Goal: Task Accomplishment & Management: Use online tool/utility

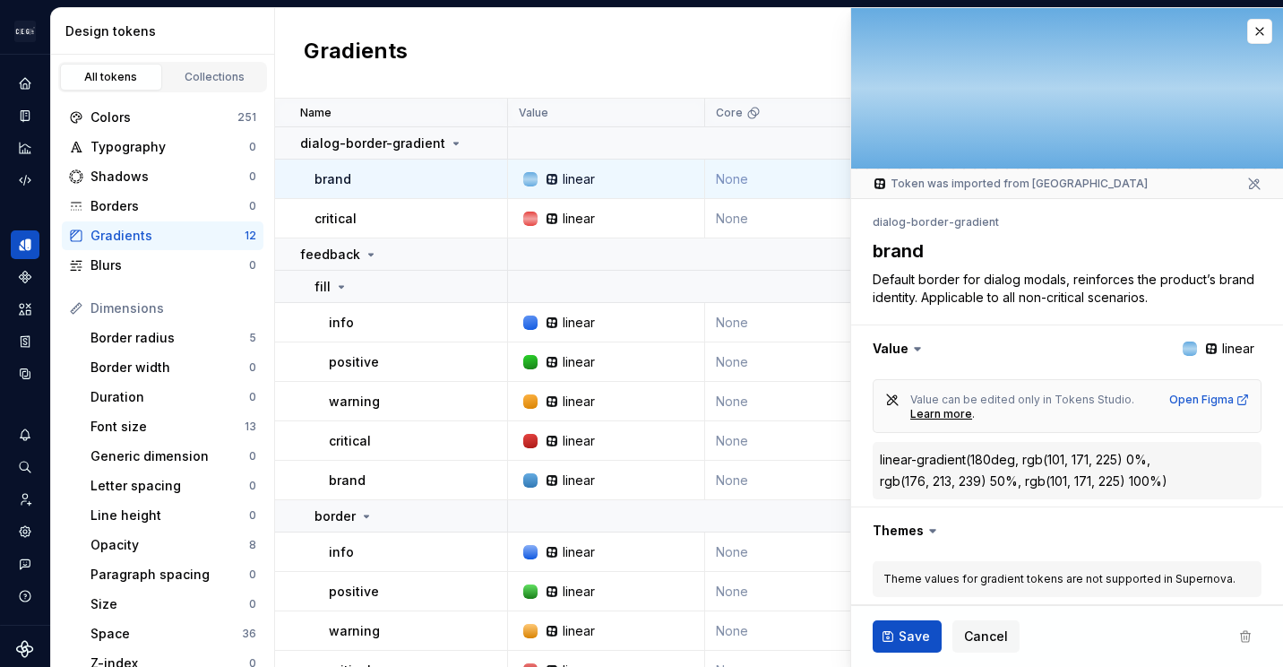
click at [1255, 18] on div at bounding box center [1067, 88] width 432 height 160
click at [1248, 29] on button "button" at bounding box center [1259, 31] width 25 height 25
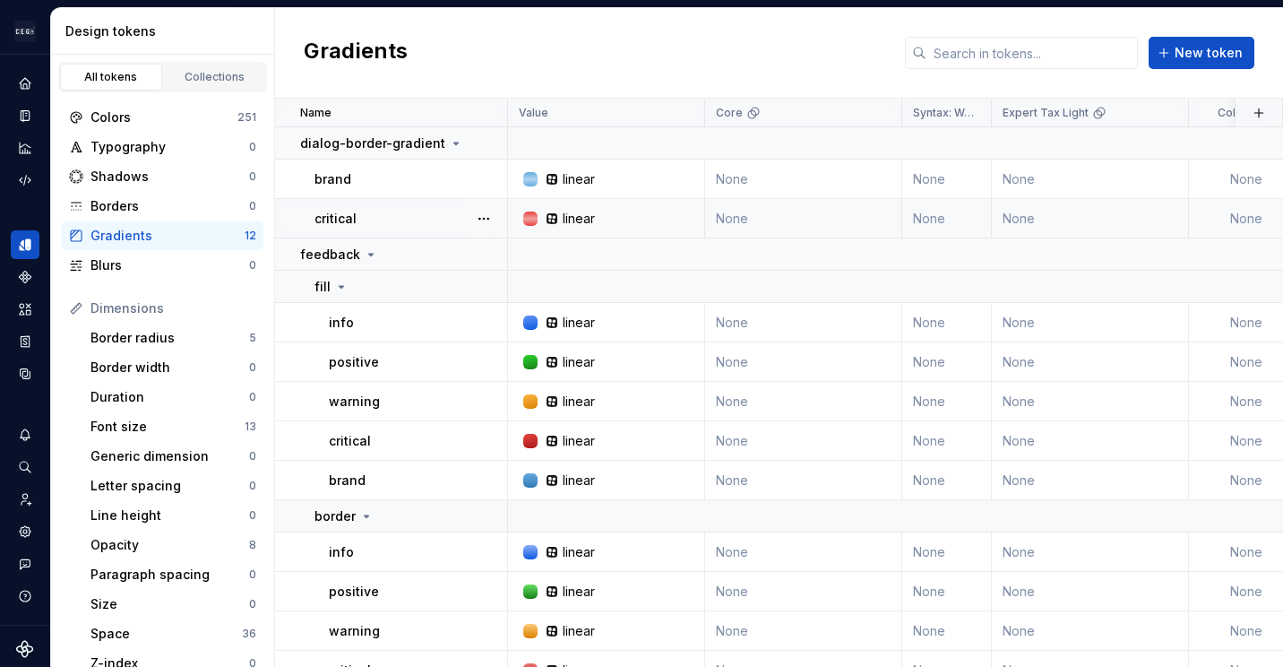
click at [417, 230] on td "critical" at bounding box center [391, 218] width 233 height 39
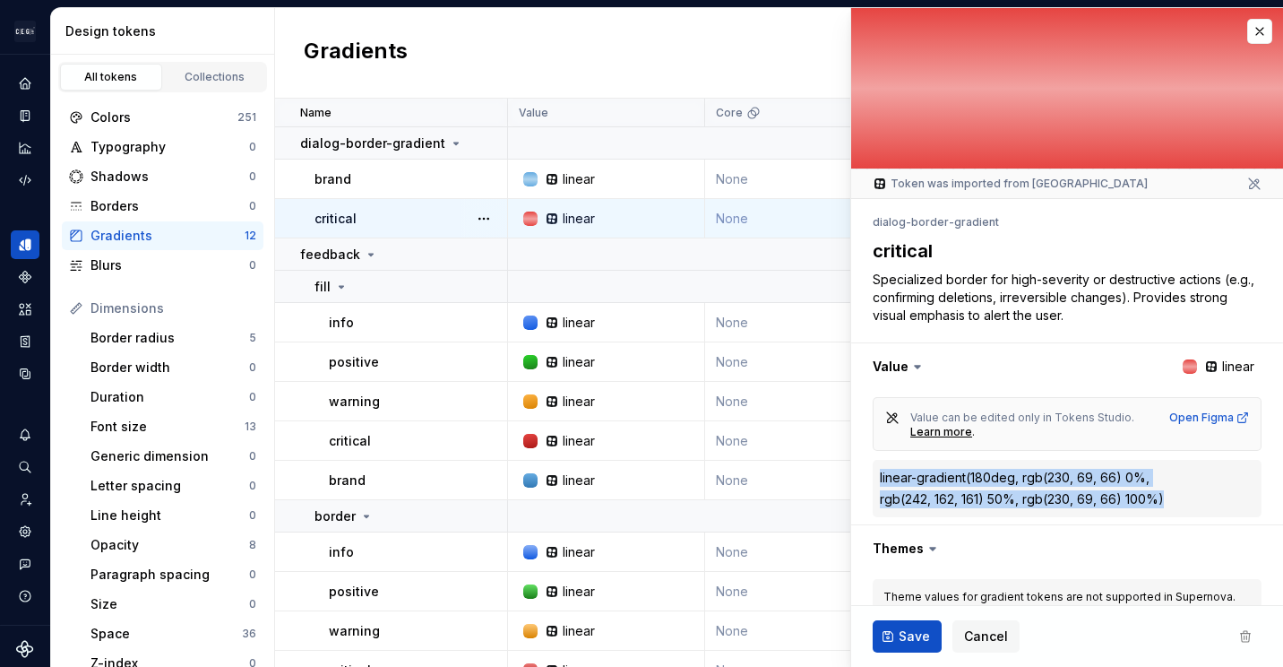
drag, startPoint x: 1123, startPoint y: 496, endPoint x: 880, endPoint y: 478, distance: 243.5
click at [880, 478] on div "linear-gradient(180deg, rgb(230, 69, 66) 0%, rgb(242, 162, 161) 50%, rgb(230, 6…" at bounding box center [1067, 488] width 375 height 39
copy div "linear-gradient(180deg, rgb(230, 69, 66) 0%, rgb(242, 162, 161) 50%, rgb(230, 6…"
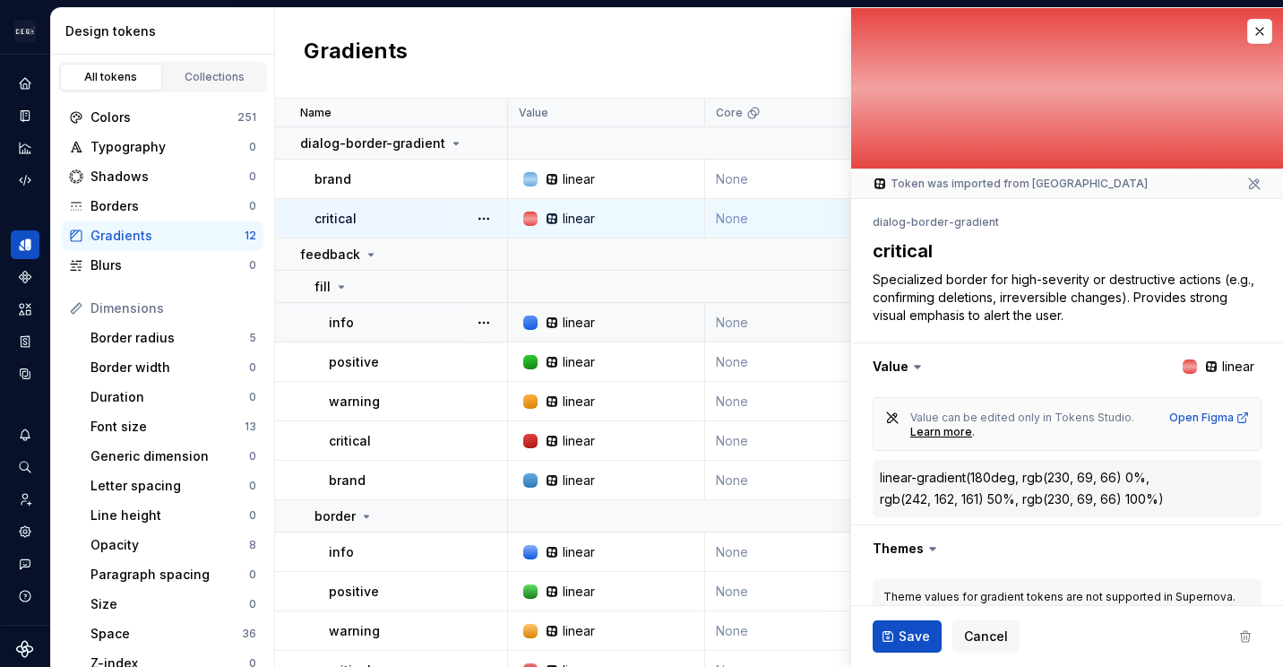
click at [442, 331] on td "info" at bounding box center [391, 322] width 233 height 39
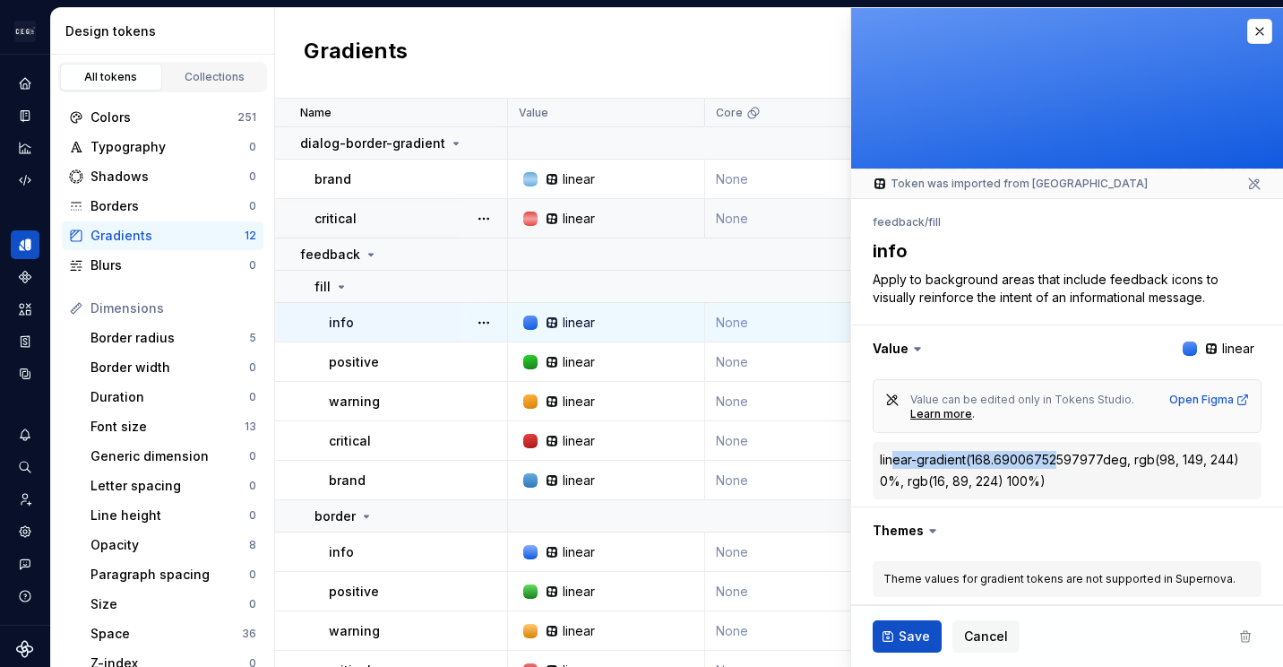
drag, startPoint x: 1057, startPoint y: 480, endPoint x: 890, endPoint y: 465, distance: 168.3
click at [890, 465] on div "linear-gradient(168.69006752597977deg, rgb(98, 149, 244) 0%, rgb(16, 89, 224) 1…" at bounding box center [1067, 470] width 375 height 39
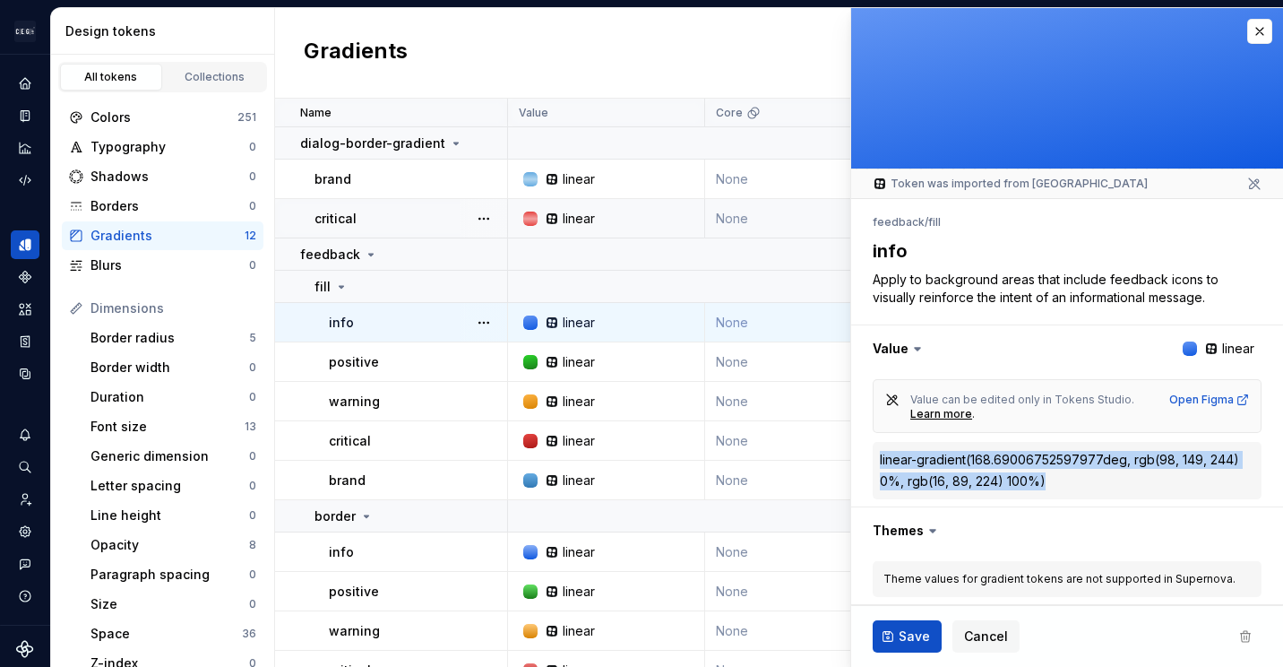
drag, startPoint x: 890, startPoint y: 465, endPoint x: 1053, endPoint y: 479, distance: 163.7
click at [1053, 479] on div "linear-gradient(168.69006752597977deg, rgb(98, 149, 244) 0%, rgb(16, 89, 224) 1…" at bounding box center [1067, 470] width 389 height 57
copy div "linear-gradient(168.69006752597977deg, rgb(98, 149, 244) 0%, rgb(16, 89, 224) 1…"
click at [1041, 465] on div "linear-gradient(168.69006752597977deg," at bounding box center [1005, 460] width 251 height 18
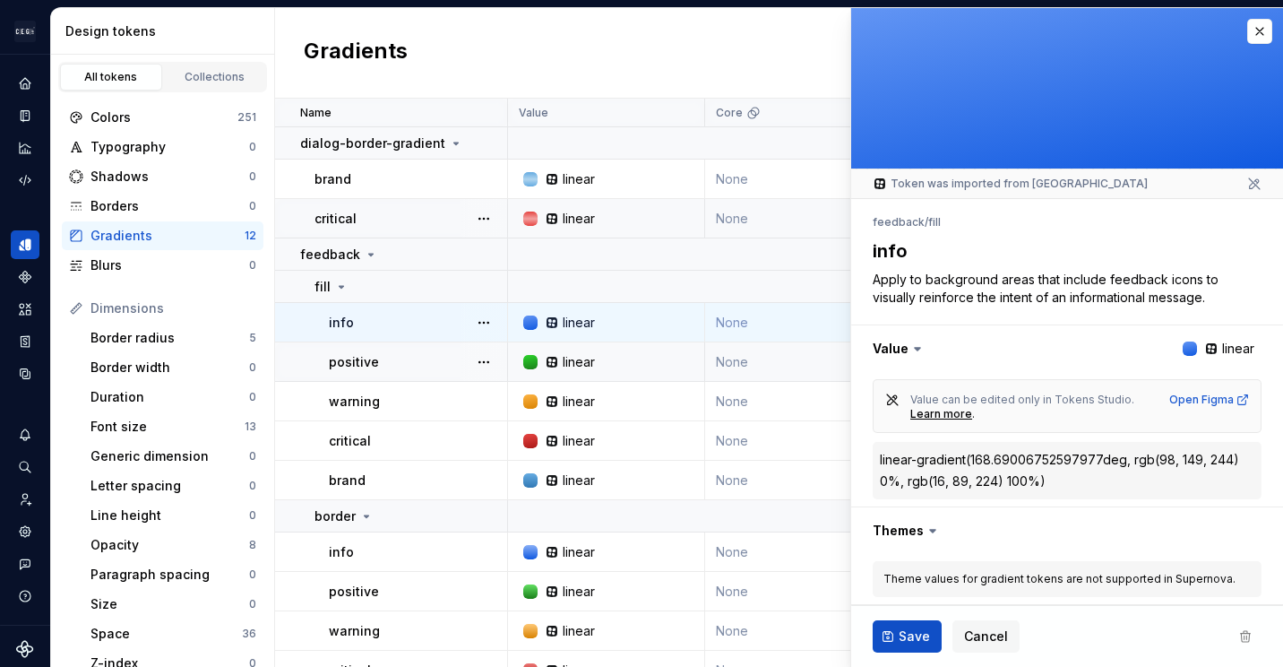
click at [406, 365] on div "positive" at bounding box center [417, 362] width 177 height 18
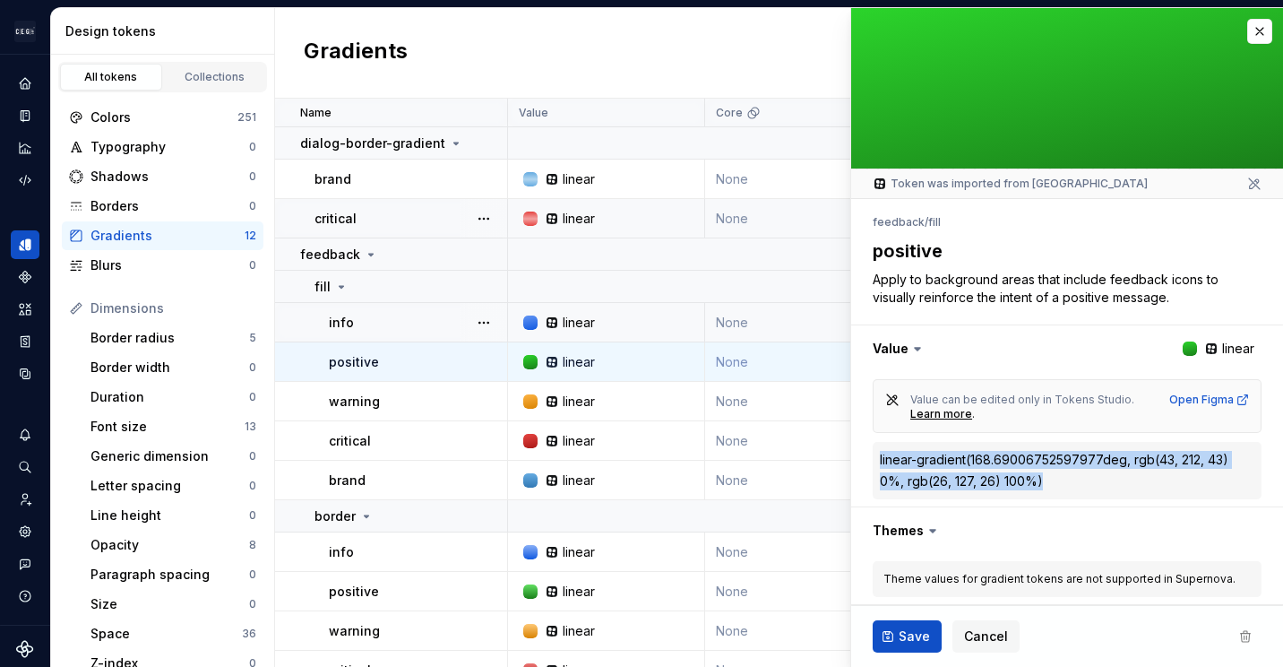
drag, startPoint x: 1052, startPoint y: 480, endPoint x: 874, endPoint y: 460, distance: 179.5
click at [874, 460] on div "linear-gradient(168.69006752597977deg, rgb(43, 212, 43) 0%, rgb(26, 127, 26) 10…" at bounding box center [1067, 470] width 389 height 57
copy div "linear-gradient(168.69006752597977deg, rgb(43, 212, 43) 0%, rgb(26, 127, 26) 10…"
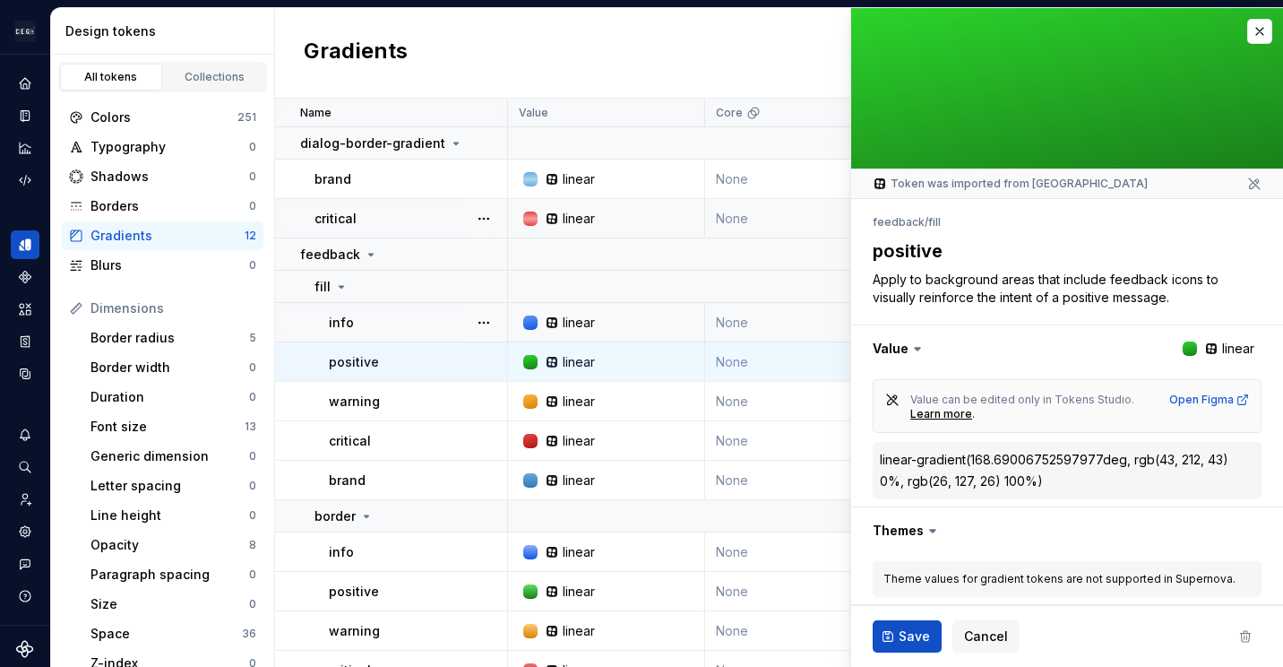
click at [371, 324] on div "info" at bounding box center [417, 323] width 177 height 18
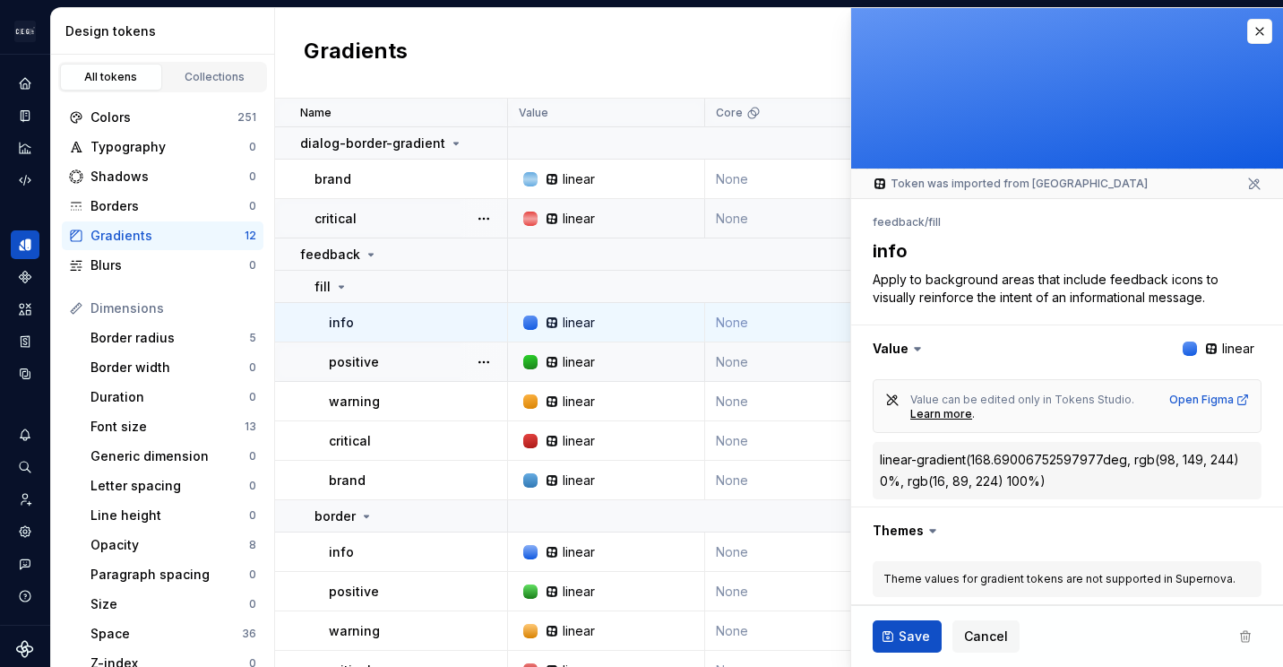
click at [393, 357] on div "positive" at bounding box center [417, 362] width 177 height 18
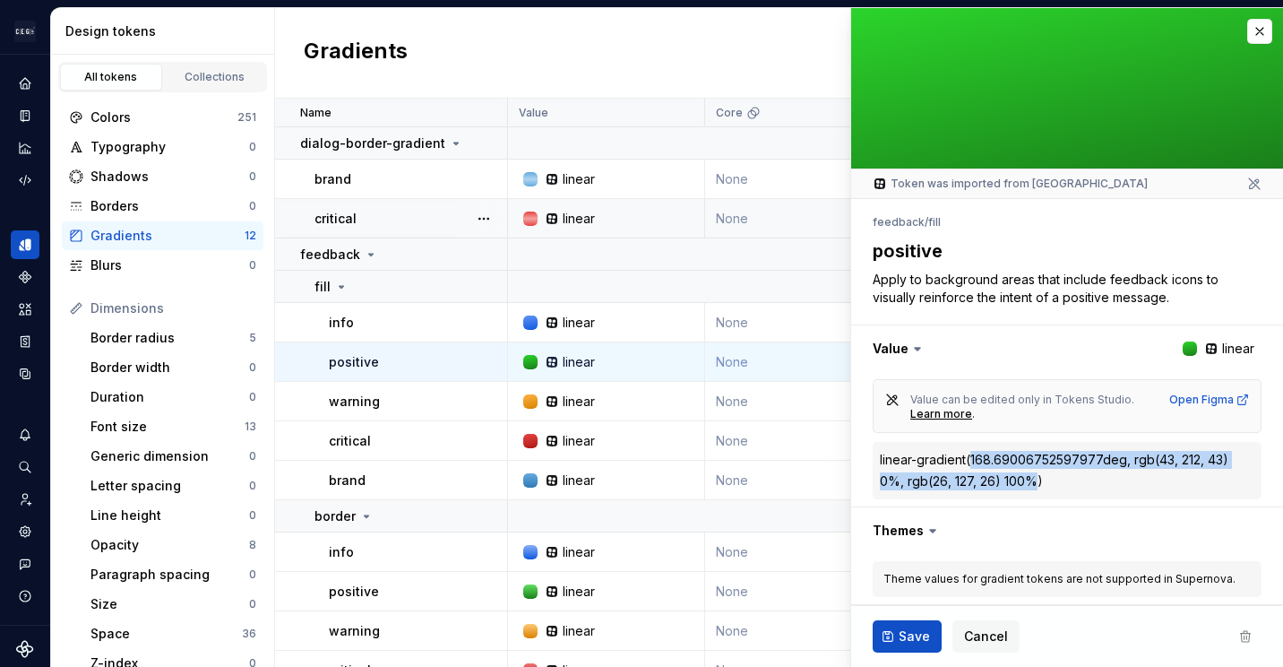
drag, startPoint x: 972, startPoint y: 459, endPoint x: 1034, endPoint y: 482, distance: 66.1
click at [1034, 482] on div "linear-gradient(168.69006752597977deg, rgb(43, 212, 43) 0%, rgb(26, 127, 26) 10…" at bounding box center [1067, 470] width 375 height 39
copy div "168.69006752597977deg, rgb(43, 212, 43) 0%, rgb(26, 127, 26) 100%"
click at [1066, 477] on div "linear-gradient(168.69006752597977deg, rgb(43, 212, 43) 0%, rgb(26, 127, 26) 10…" at bounding box center [1067, 470] width 375 height 39
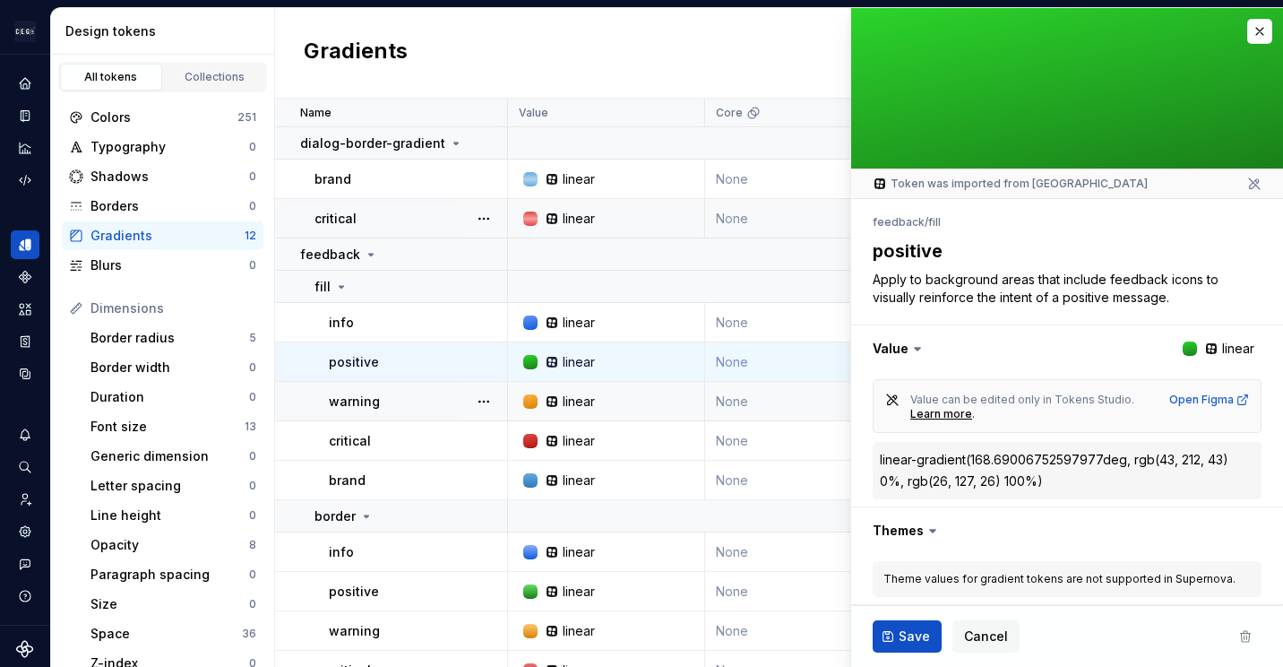
click at [356, 399] on p "warning" at bounding box center [354, 402] width 51 height 18
drag, startPoint x: 356, startPoint y: 399, endPoint x: 419, endPoint y: 406, distance: 63.1
click at [419, 406] on div "warning" at bounding box center [417, 402] width 177 height 18
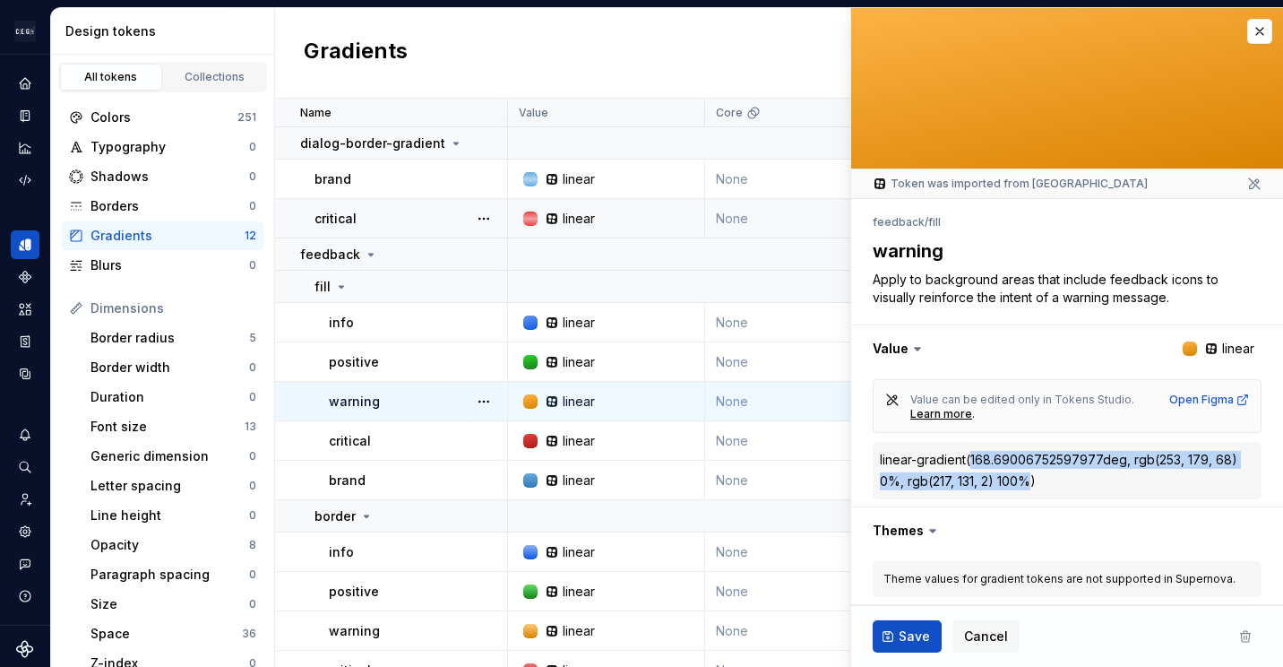
drag, startPoint x: 972, startPoint y: 460, endPoint x: 1031, endPoint y: 478, distance: 61.8
click at [1031, 478] on div "linear-gradient(168.69006752597977deg, rgb(253, 179, 68) 0%, rgb(217, 131, 2) 1…" at bounding box center [1067, 470] width 375 height 39
copy div "168.69006752597977deg, rgb(253, 179, 68) 0%, rgb(217, 131, 2) 100%"
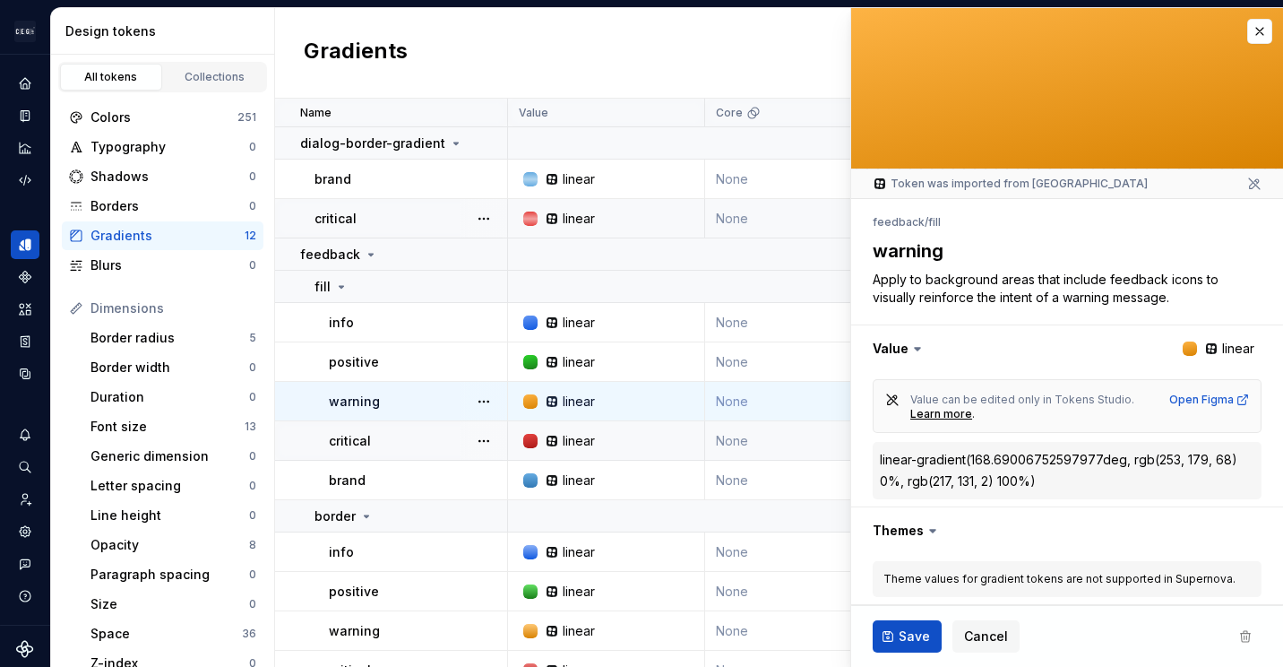
click at [405, 447] on div "critical" at bounding box center [417, 441] width 177 height 18
click at [405, 446] on div "critical" at bounding box center [417, 441] width 177 height 18
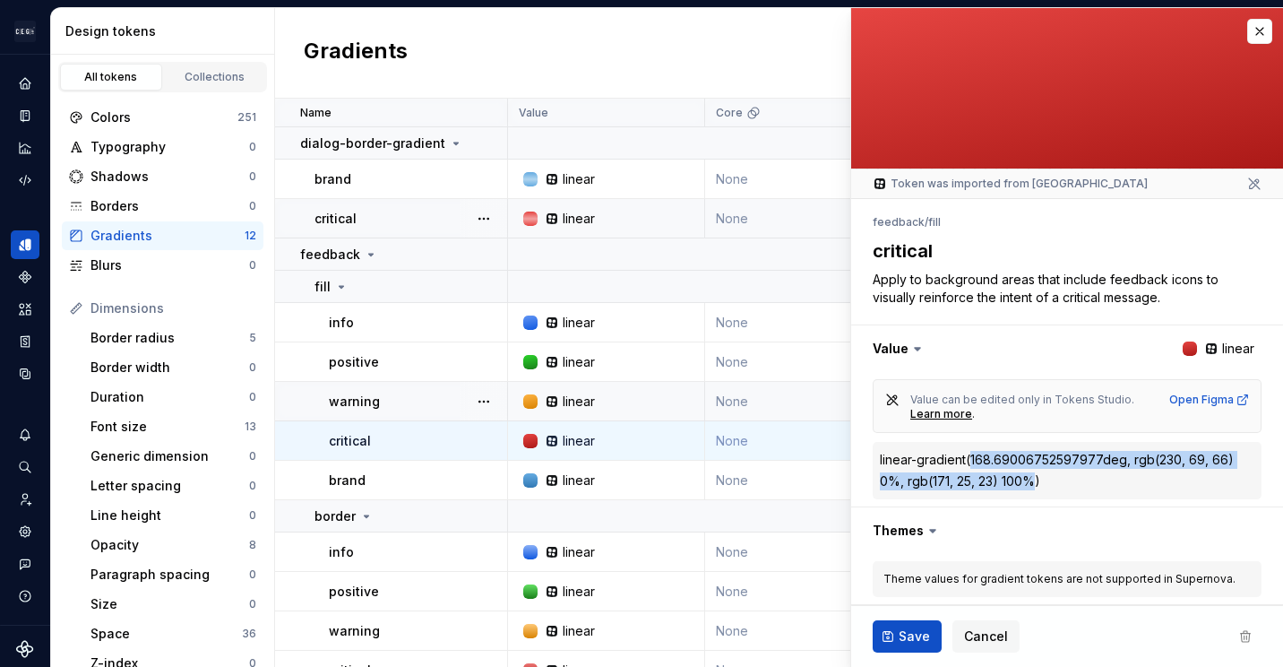
drag, startPoint x: 971, startPoint y: 460, endPoint x: 1032, endPoint y: 481, distance: 64.6
click at [1032, 481] on div "linear-gradient(168.69006752597977deg, rgb(230, 69, 66) 0%, rgb(171, 25, 23) 10…" at bounding box center [1067, 470] width 375 height 39
copy div "168.69006752597977deg, rgb(230, 69, 66) 0%, rgb(171, 25, 23) 100%"
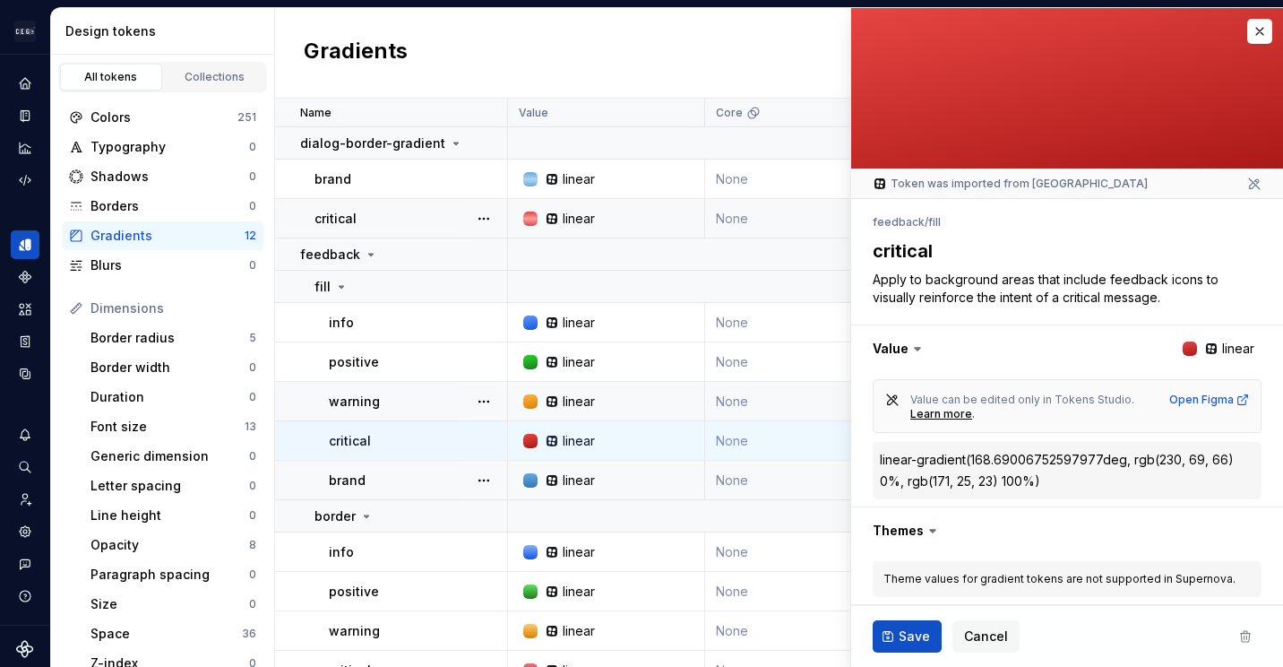
click at [435, 479] on div "brand" at bounding box center [417, 480] width 177 height 18
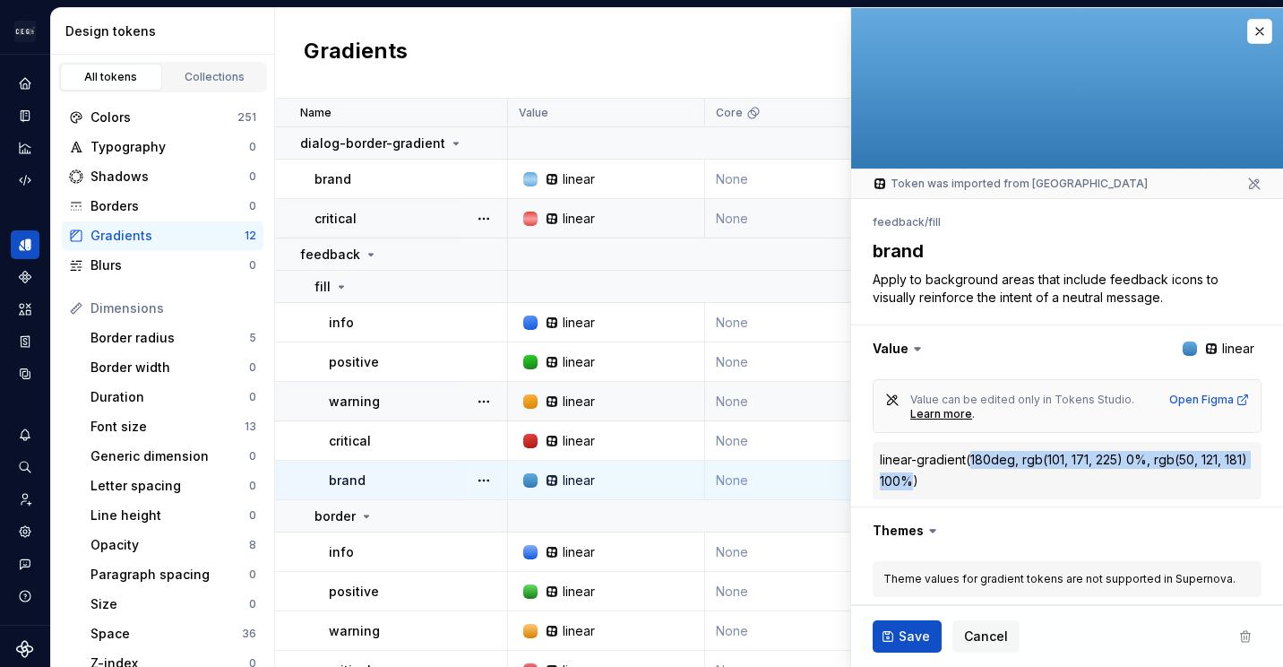
drag, startPoint x: 972, startPoint y: 457, endPoint x: 1006, endPoint y: 480, distance: 41.3
click at [1006, 480] on div "linear-gradient(180deg, rgb(101, 171, 225) 0%, rgb(50, 121, 181) 100%)" at bounding box center [1067, 470] width 375 height 39
copy div "180deg, rgb(101, 171, 225) 0%, rgb(50, 121, 181) 100%"
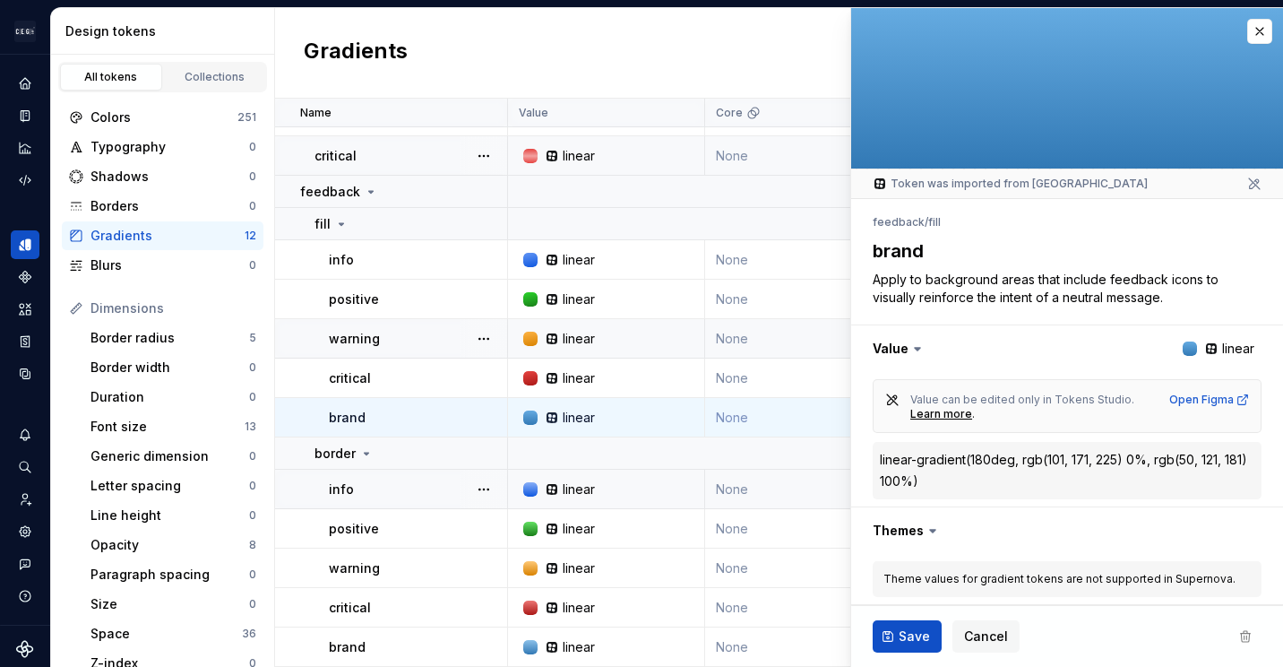
click at [370, 482] on div "info" at bounding box center [417, 489] width 177 height 18
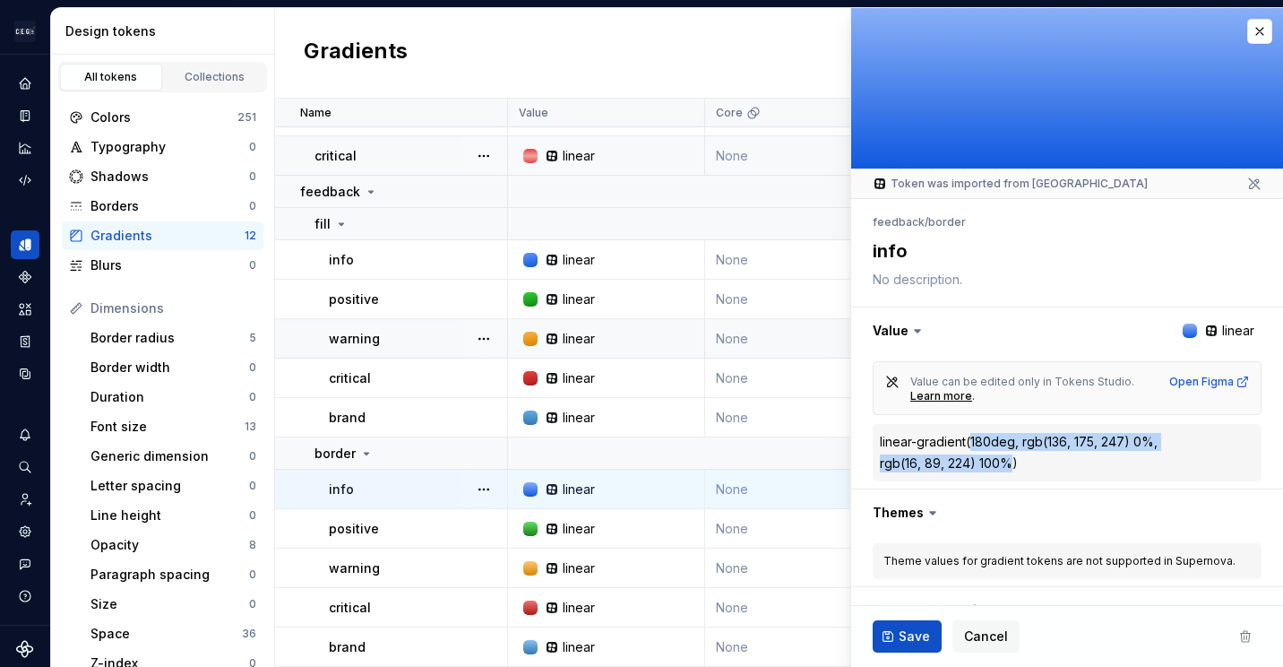
drag, startPoint x: 1012, startPoint y: 464, endPoint x: 972, endPoint y: 441, distance: 45.8
click at [972, 441] on div "linear-gradient(180deg, rgb(136, 175, 247) 0%, rgb(16, 89, 224) 100%)" at bounding box center [1067, 452] width 375 height 39
copy div "180deg, rgb(136, 175, 247) 0%, rgb(16, 89, 224) 100%"
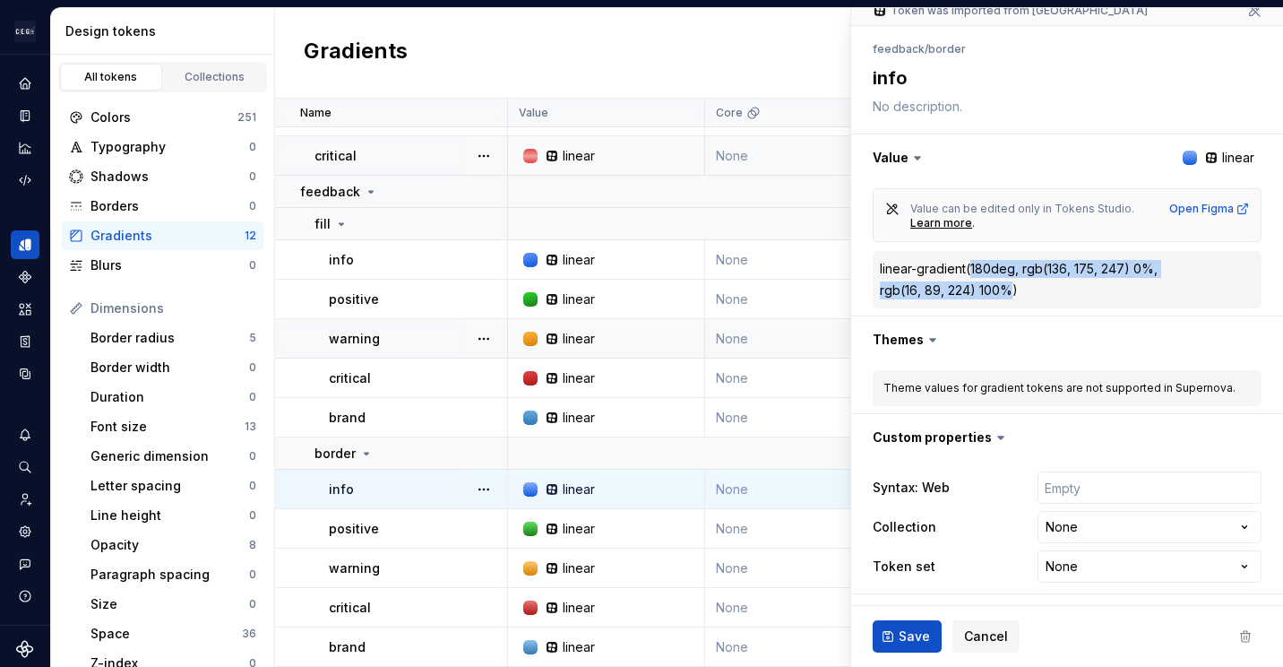
scroll to position [83, 0]
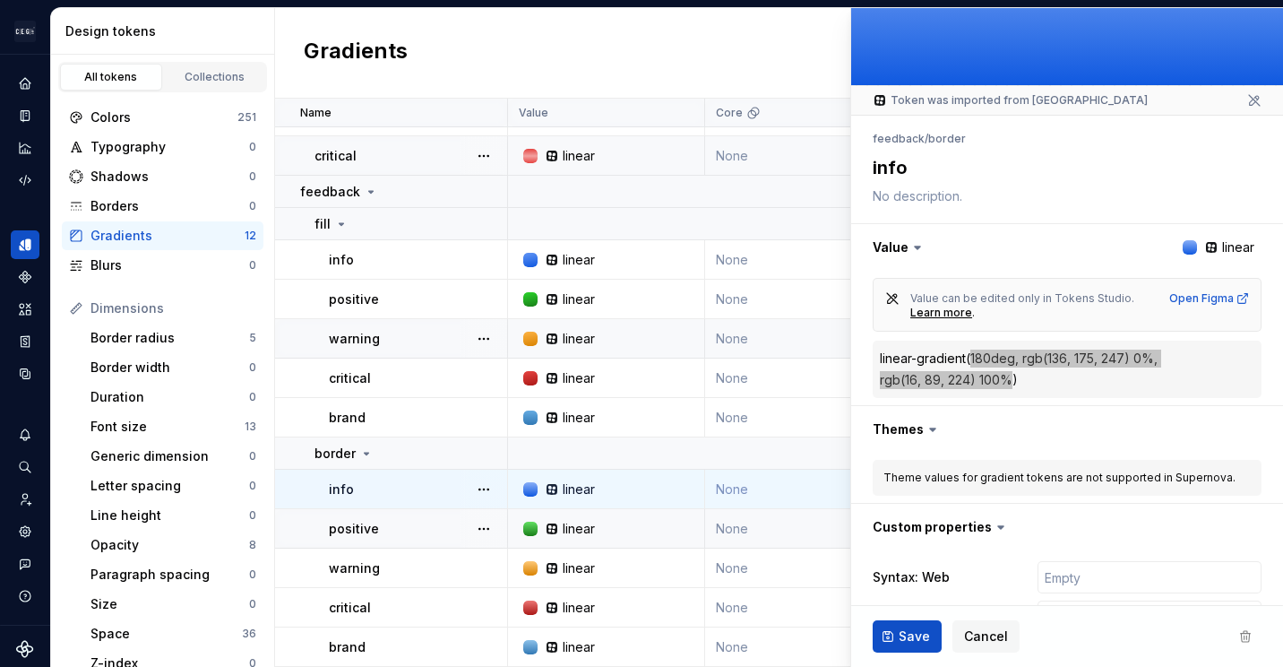
type textarea "*"
click at [27, 59] on button "Expand sidebar" at bounding box center [37, 54] width 25 height 25
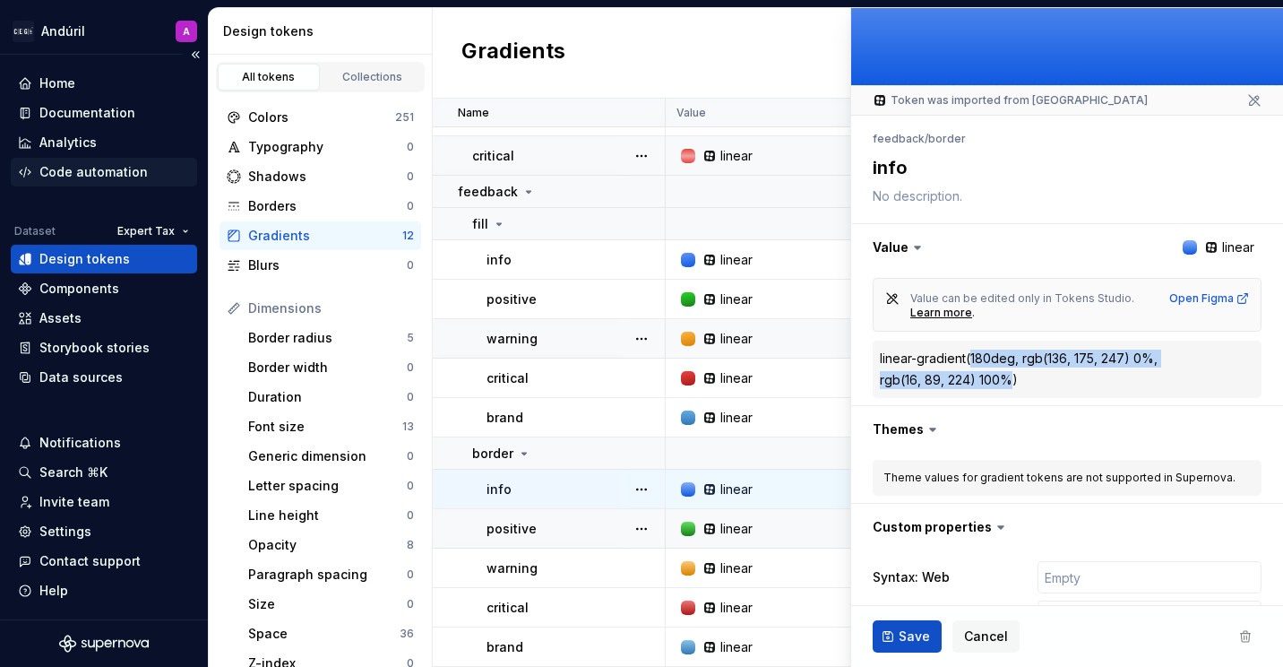
click at [80, 175] on div "Code automation" at bounding box center [93, 172] width 108 height 18
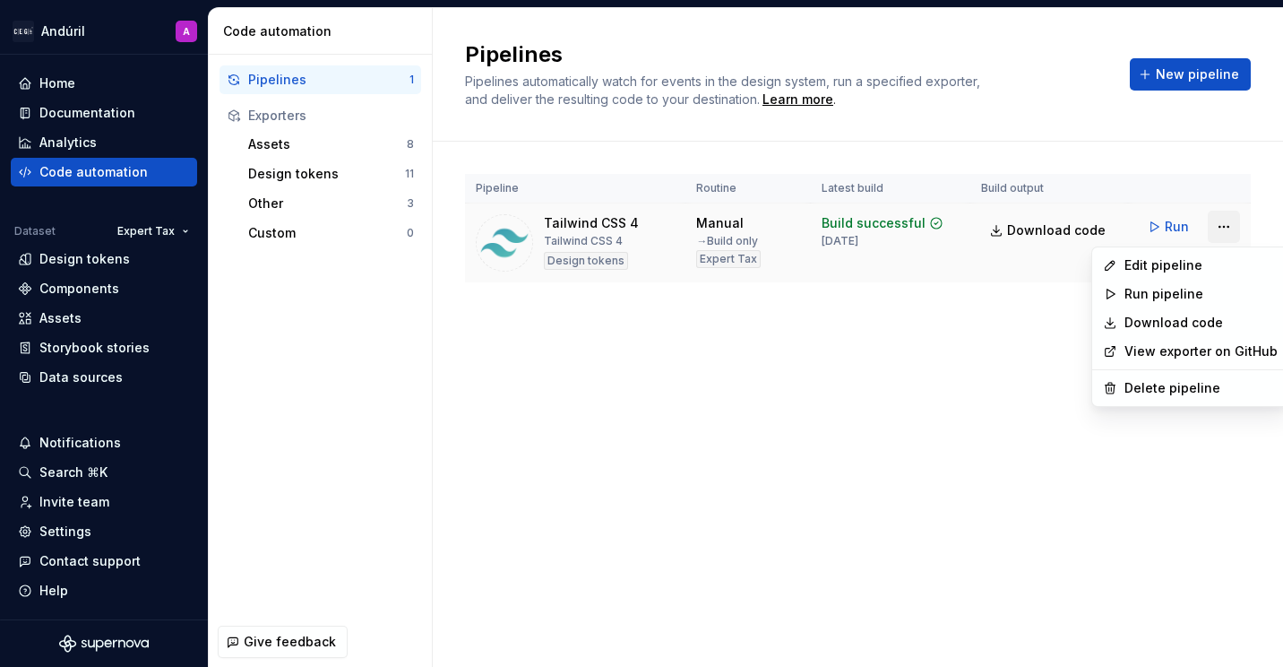
click at [1215, 221] on html "Andúril A Home Documentation Analytics Code automation Dataset Expert Tax Desig…" at bounding box center [641, 333] width 1283 height 667
click at [1192, 258] on div "Edit pipeline" at bounding box center [1201, 265] width 153 height 18
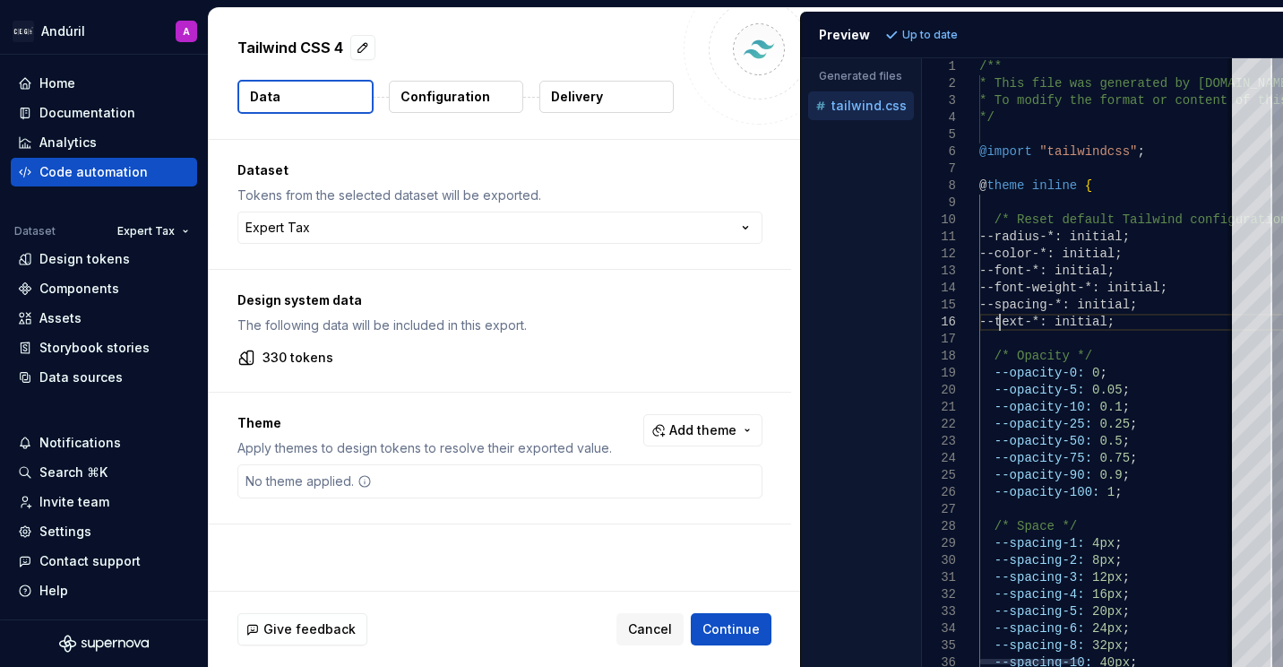
type textarea "**********"
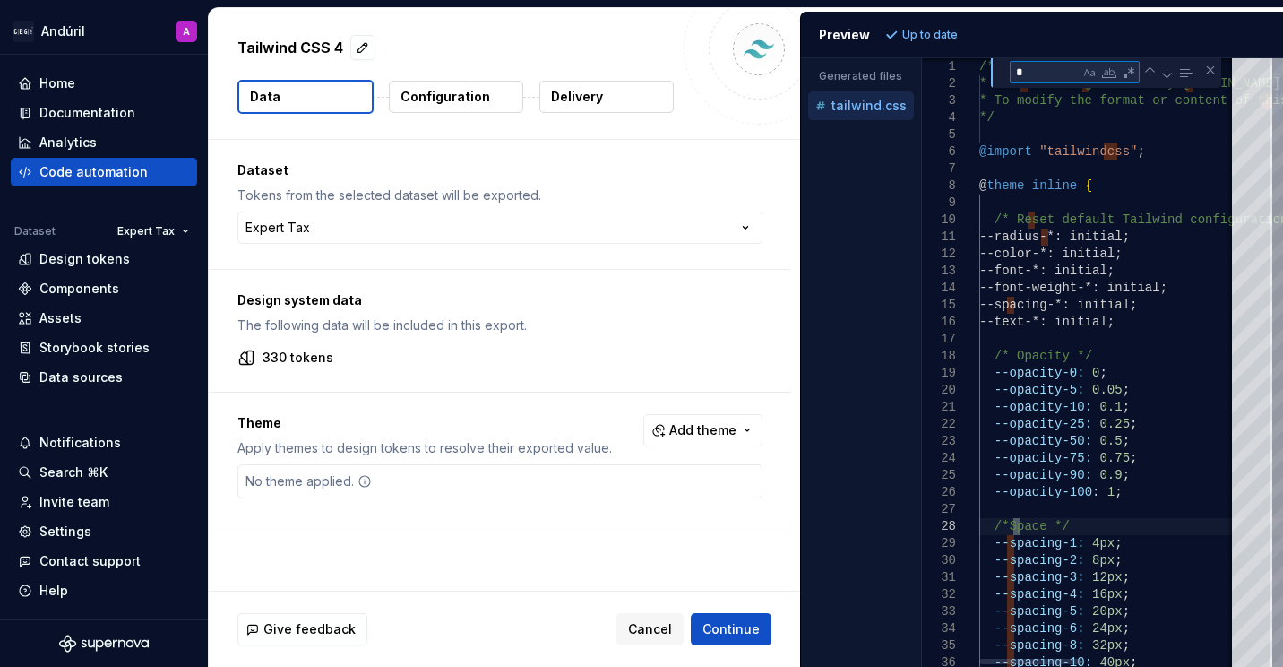
type textarea "**"
type textarea "**********"
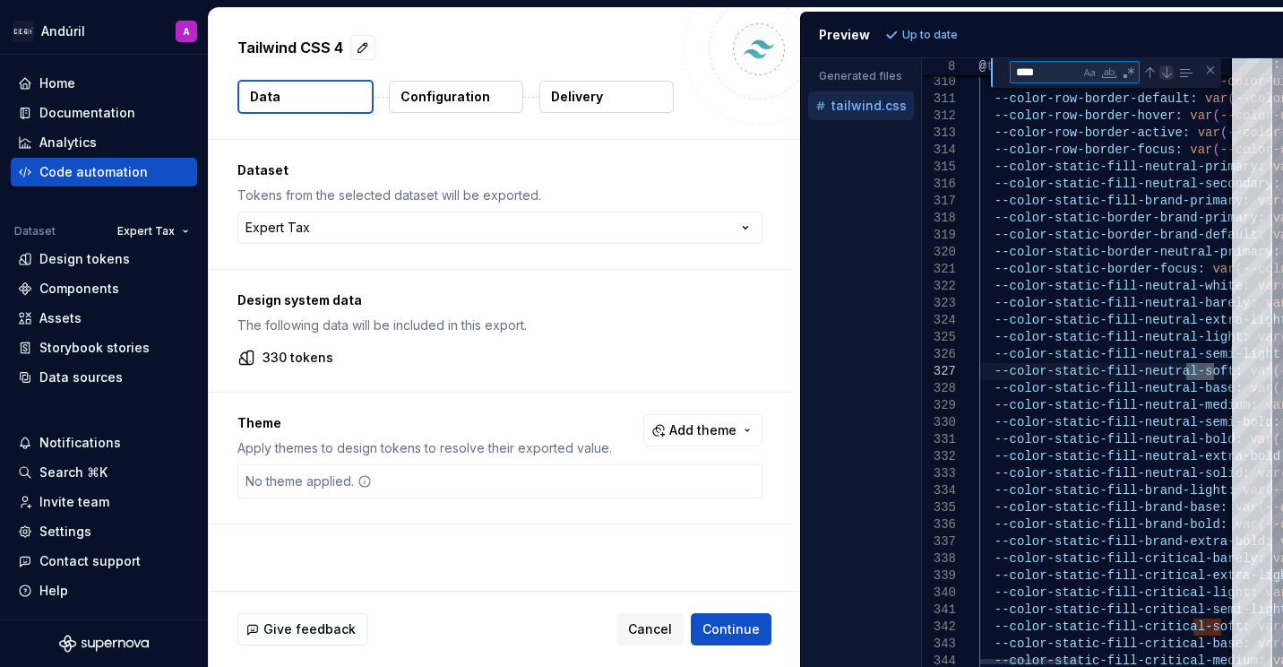
type textarea "****"
click at [1168, 73] on div "Next Match (Enter)" at bounding box center [1167, 72] width 14 height 14
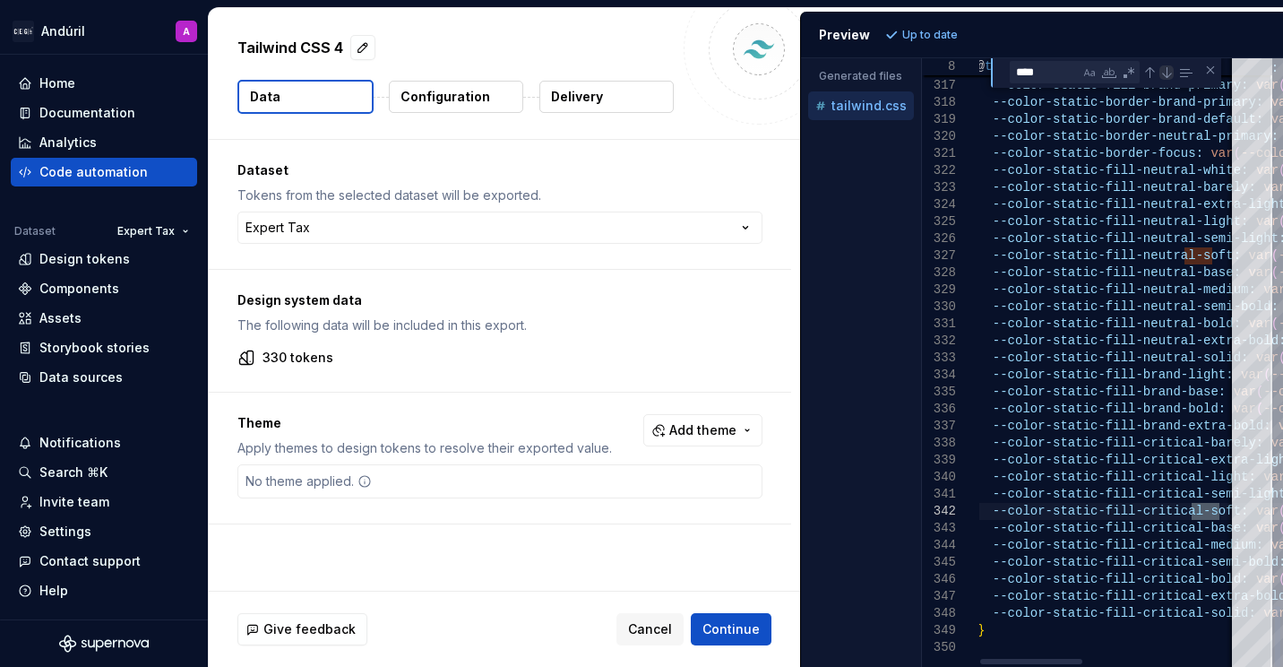
click at [1167, 73] on div "Next Match (Enter)" at bounding box center [1167, 72] width 14 height 14
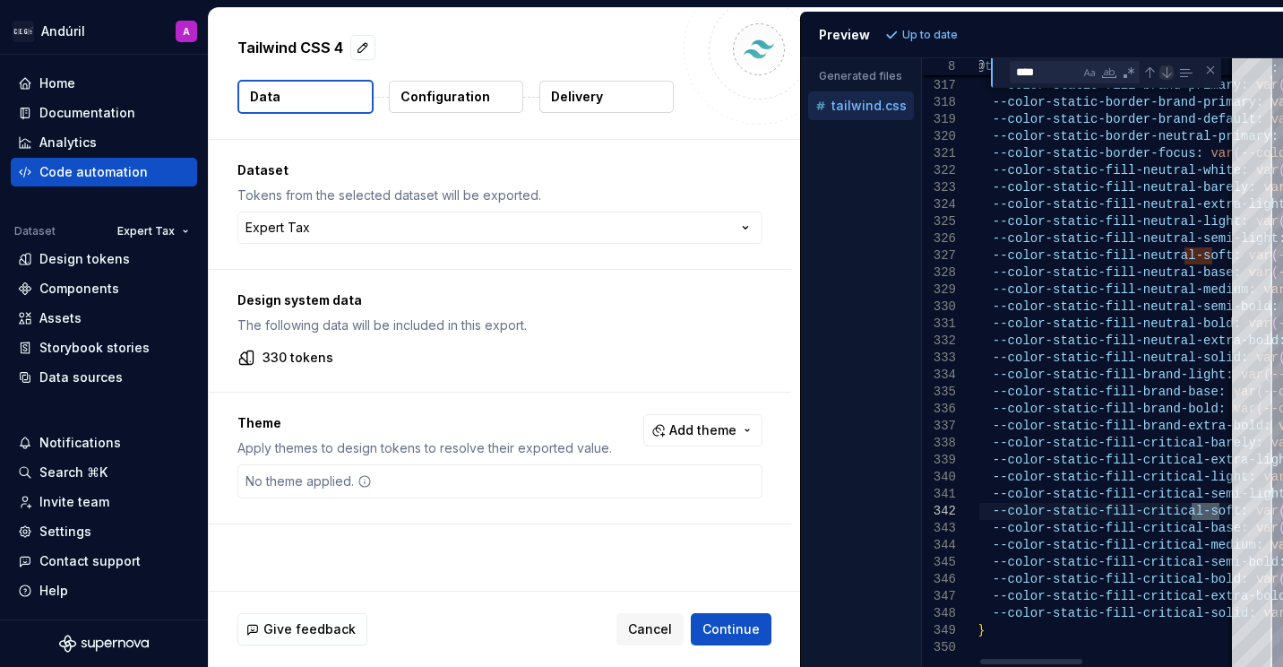
type textarea "**********"
click at [1205, 68] on div "Close (Escape)" at bounding box center [1211, 70] width 14 height 14
click at [774, 475] on div "Theme Apply themes to design tokens to resolve their exported value. Add theme …" at bounding box center [500, 458] width 582 height 131
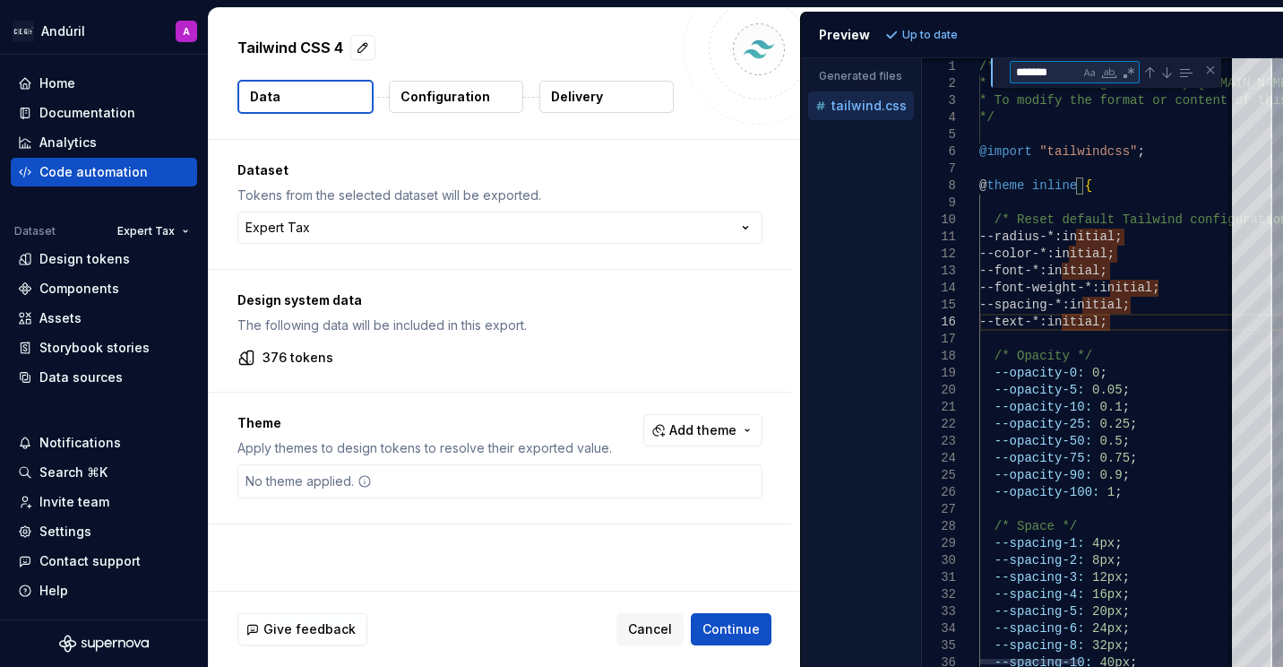
type textarea "**********"
type textarea "*"
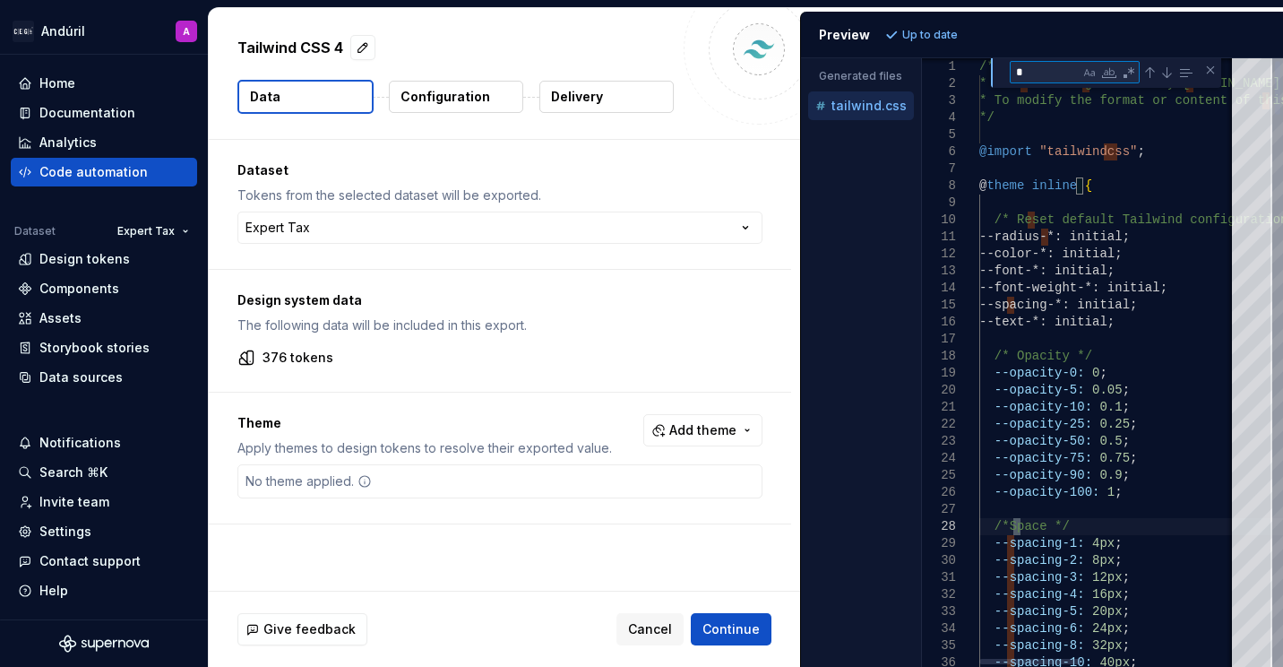
type textarea "**********"
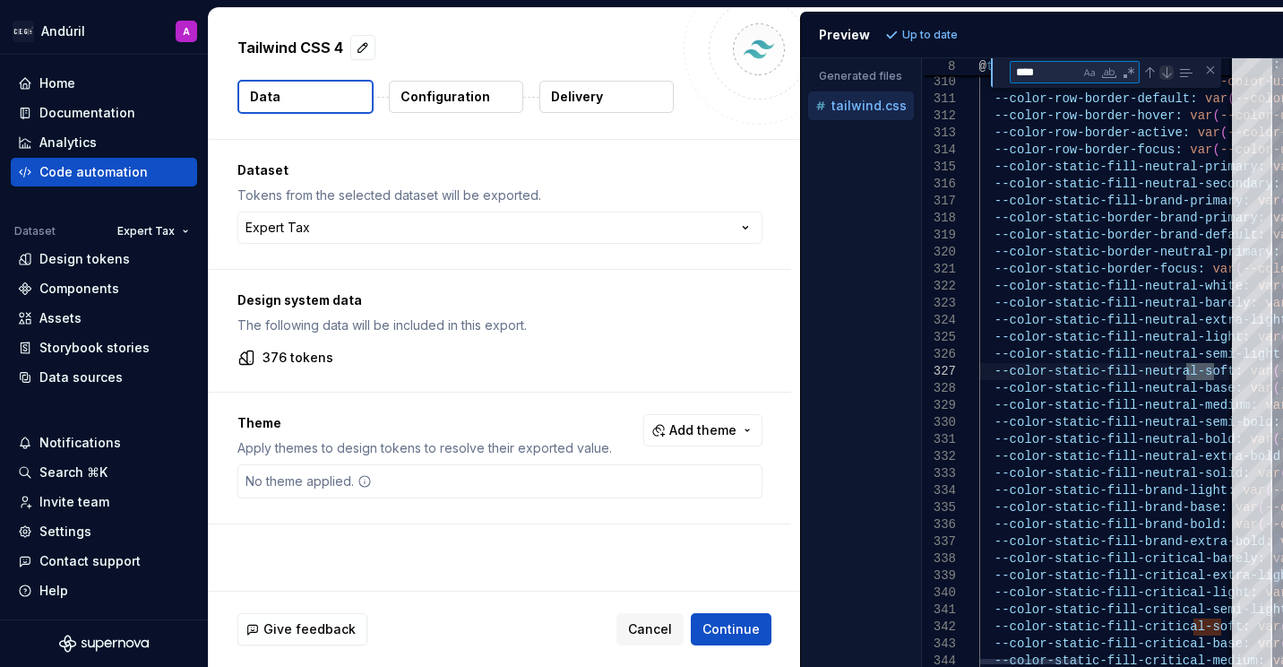
type textarea "****"
click at [1161, 72] on div "Next Match (Enter)" at bounding box center [1167, 72] width 14 height 14
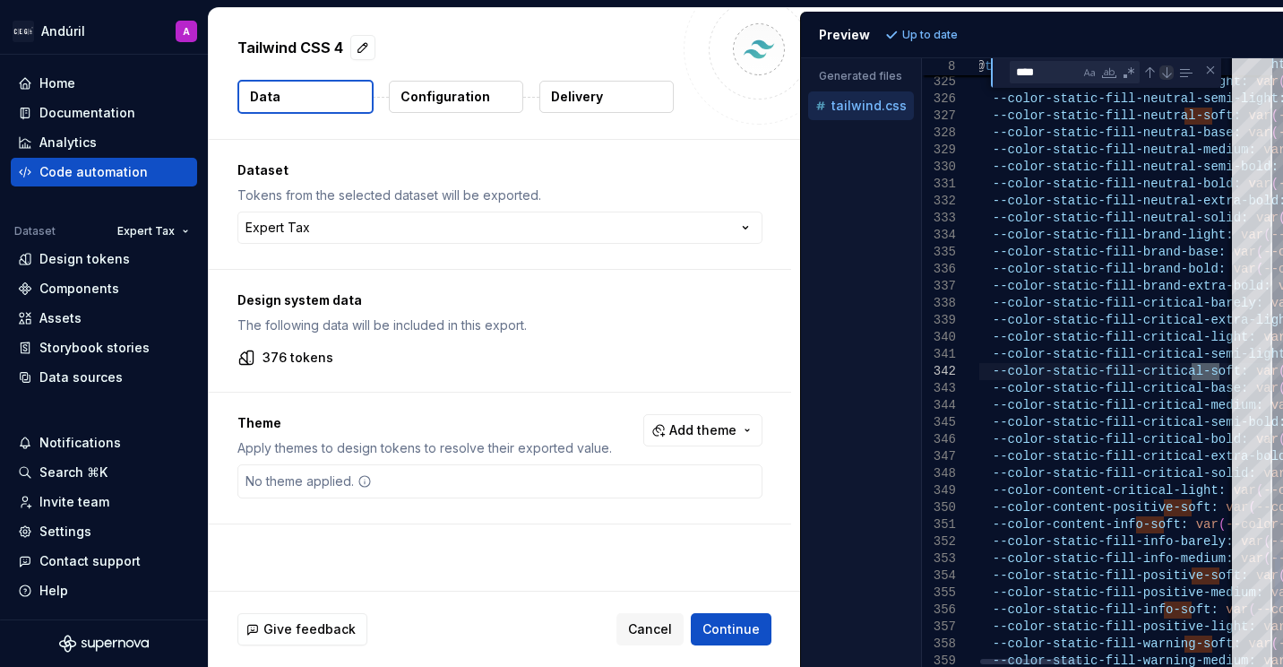
click at [1161, 72] on div "Next Match (Enter)" at bounding box center [1167, 72] width 14 height 14
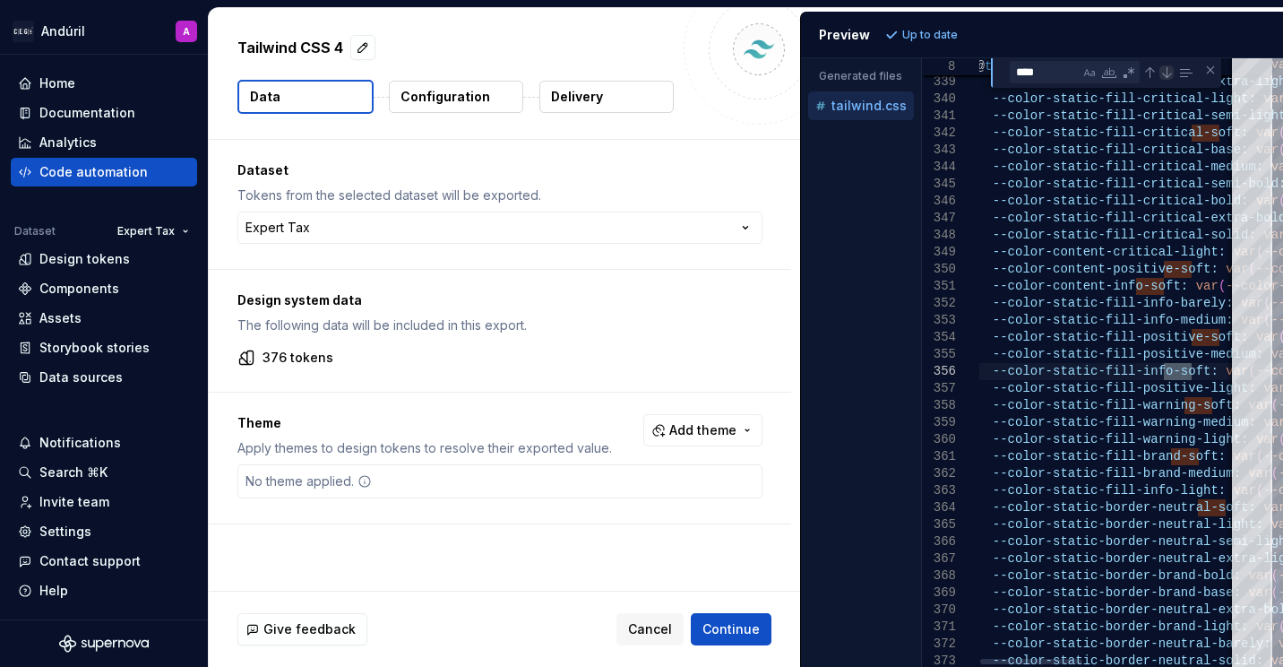
click at [1161, 72] on div "Next Match (Enter)" at bounding box center [1167, 72] width 14 height 14
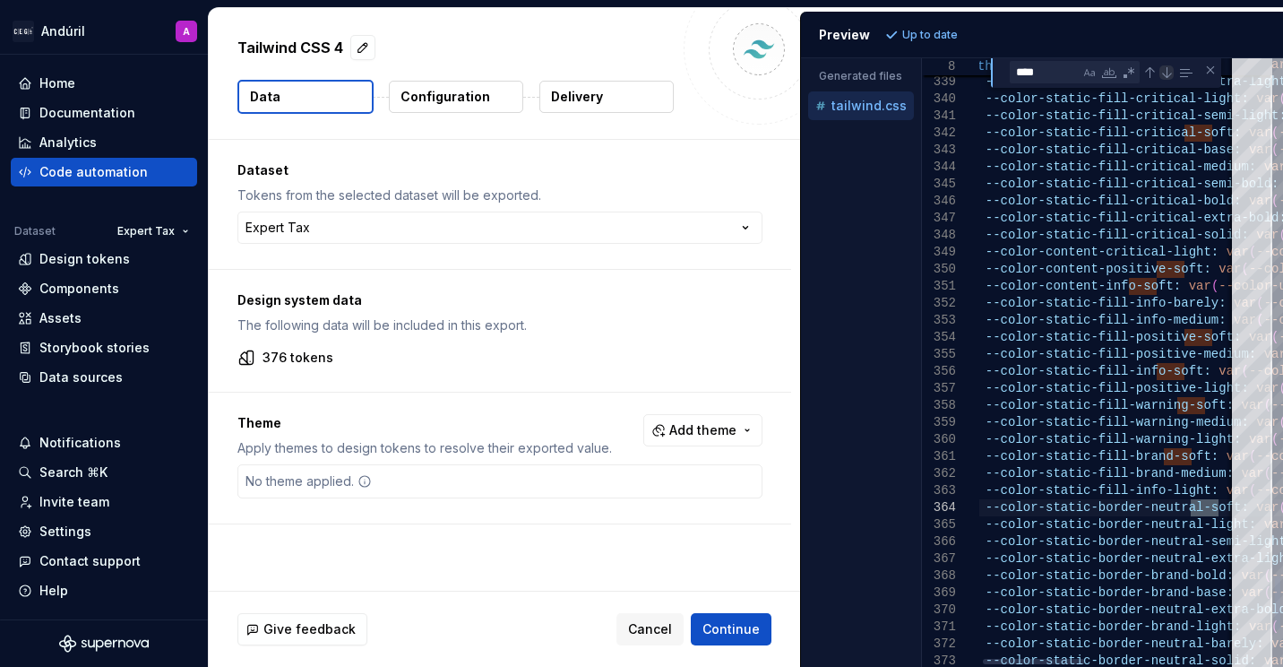
click at [1161, 72] on div "Next Match (Enter)" at bounding box center [1167, 72] width 14 height 14
type textarea "**********"
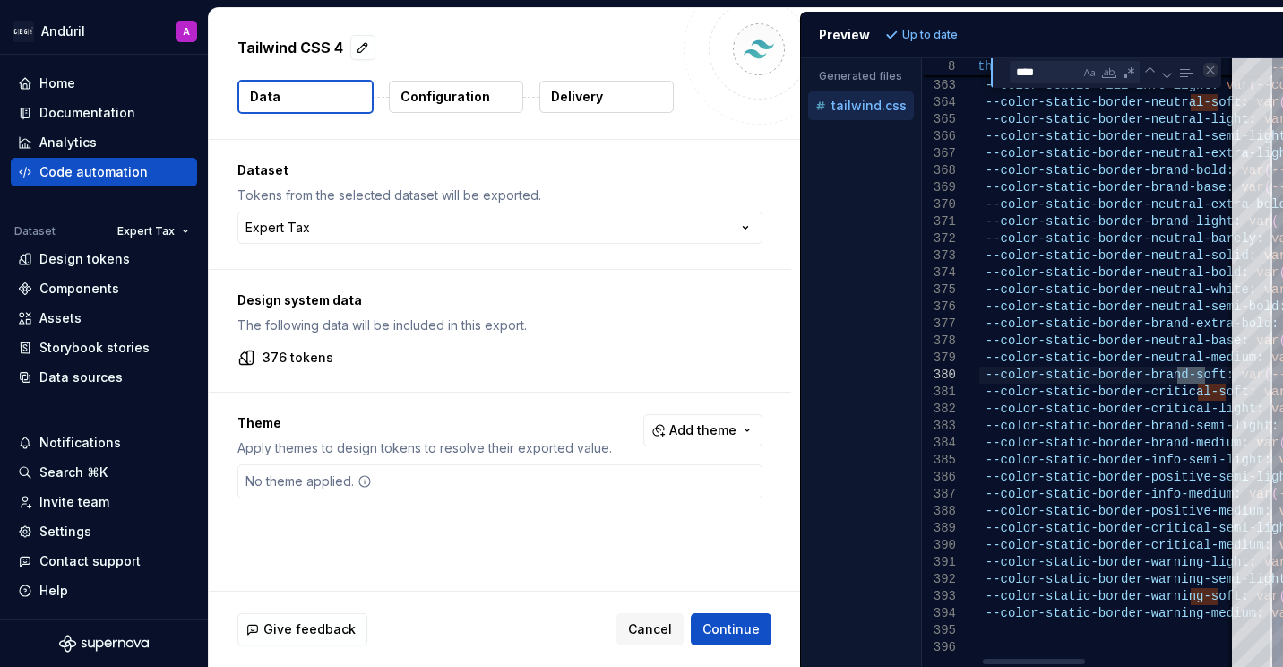
click at [1209, 69] on div "Close (Escape)" at bounding box center [1211, 70] width 14 height 14
click at [119, 178] on div "Code automation" at bounding box center [93, 172] width 108 height 18
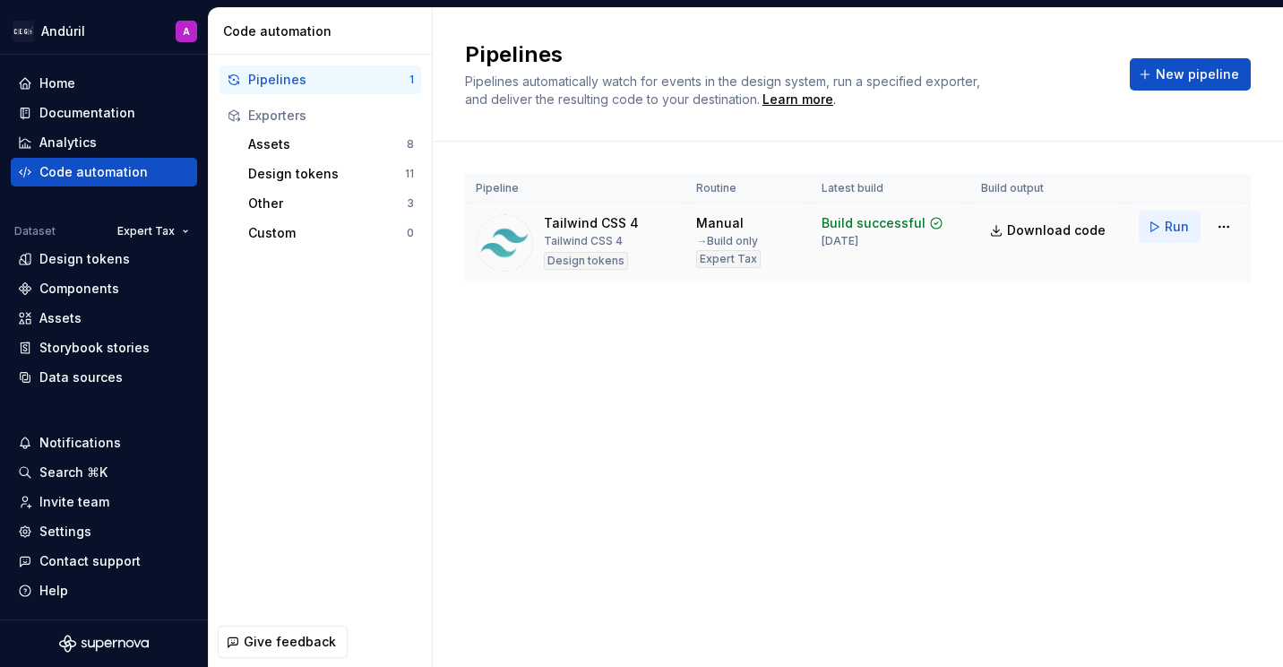
click at [1179, 222] on span "Run" at bounding box center [1177, 227] width 24 height 18
click at [1061, 229] on span "Download code" at bounding box center [1056, 230] width 99 height 18
click at [806, 428] on div "Pipelines Pipelines automatically watch for events in the design system, run a …" at bounding box center [858, 337] width 850 height 659
click at [985, 426] on div "Pipelines Pipelines automatically watch for events in the design system, run a …" at bounding box center [858, 337] width 850 height 659
